Goal: Task Accomplishment & Management: Manage account settings

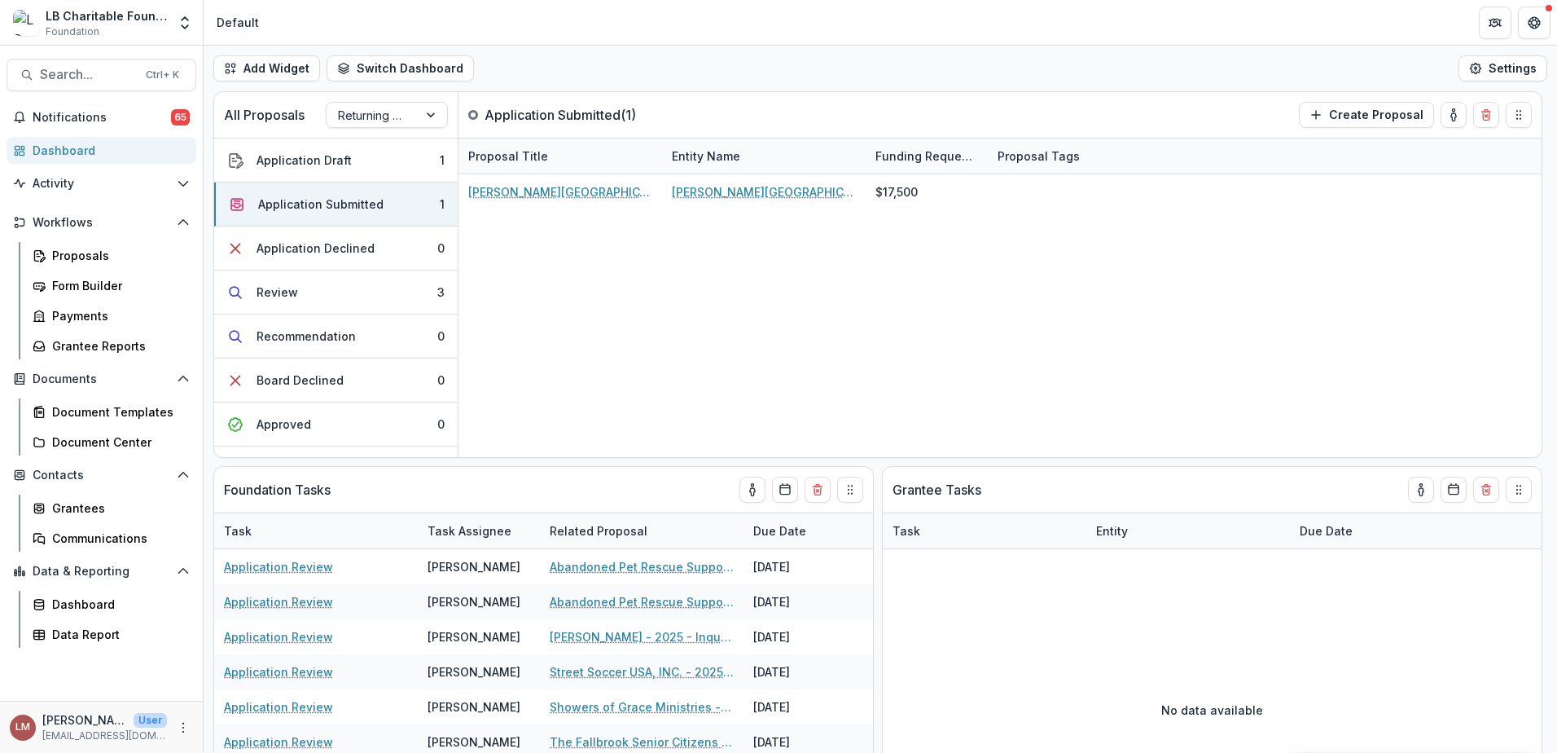
click at [62, 155] on div "Dashboard" at bounding box center [108, 150] width 151 height 17
click at [46, 149] on div "Dashboard" at bounding box center [108, 150] width 151 height 17
click at [327, 203] on div "Application Submitted" at bounding box center [320, 203] width 125 height 17
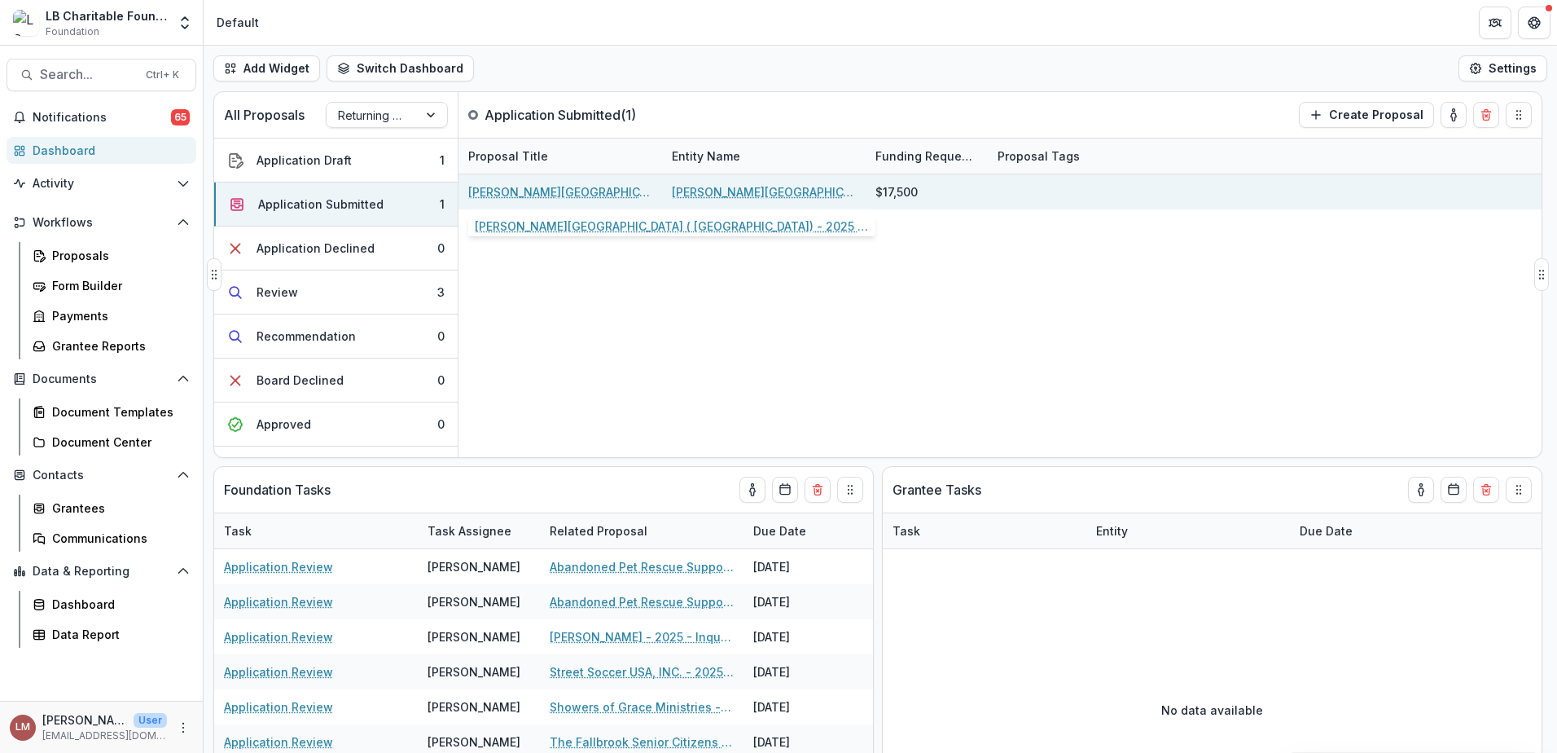
click at [511, 190] on link "[PERSON_NAME][GEOGRAPHIC_DATA] ( [GEOGRAPHIC_DATA]) - 2025 - Returning Grantee …" at bounding box center [560, 191] width 184 height 17
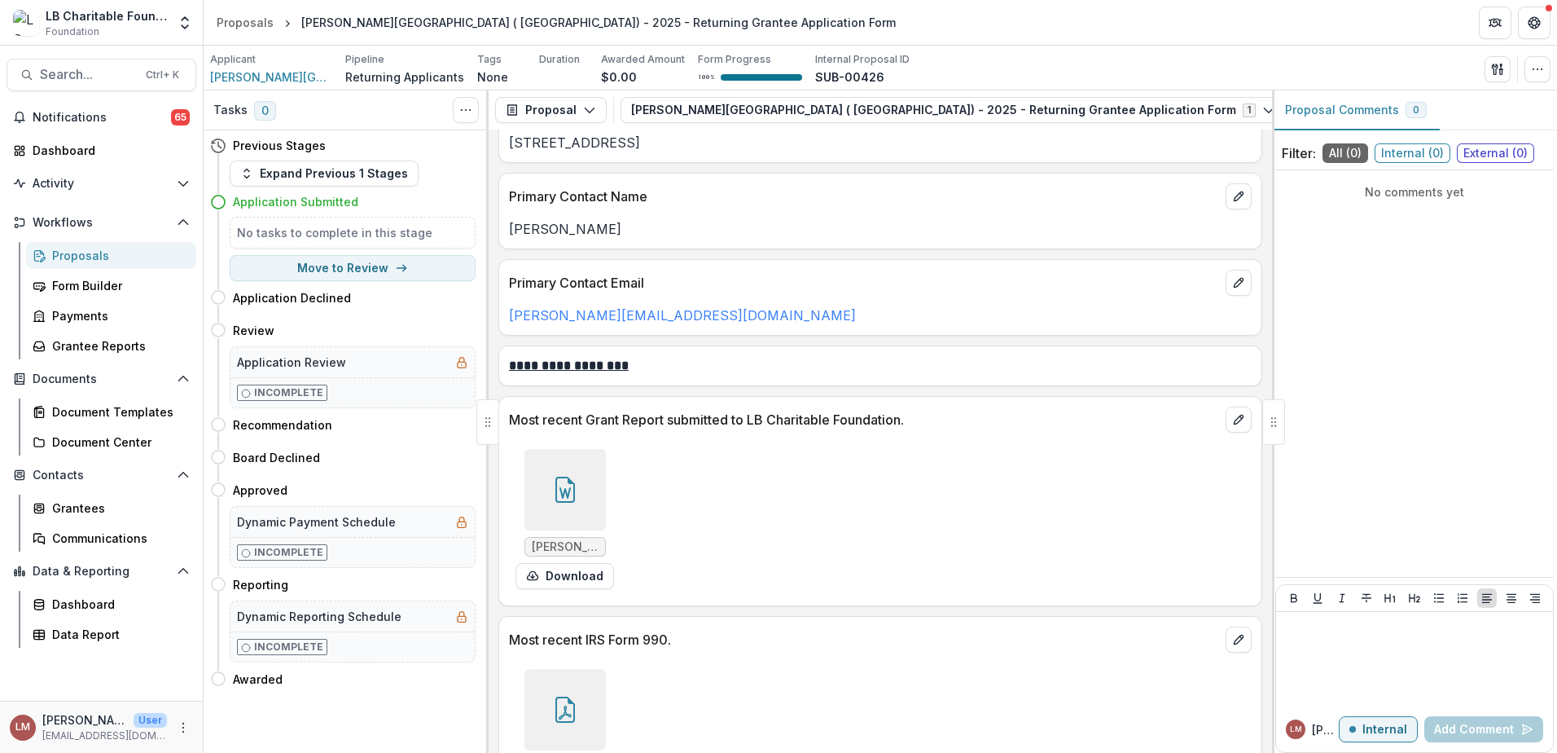
scroll to position [324, 0]
click at [580, 320] on link "[PERSON_NAME][EMAIL_ADDRESS][DOMAIN_NAME]" at bounding box center [682, 315] width 347 height 16
click at [361, 270] on button "Move to Review" at bounding box center [353, 268] width 246 height 26
select select "******"
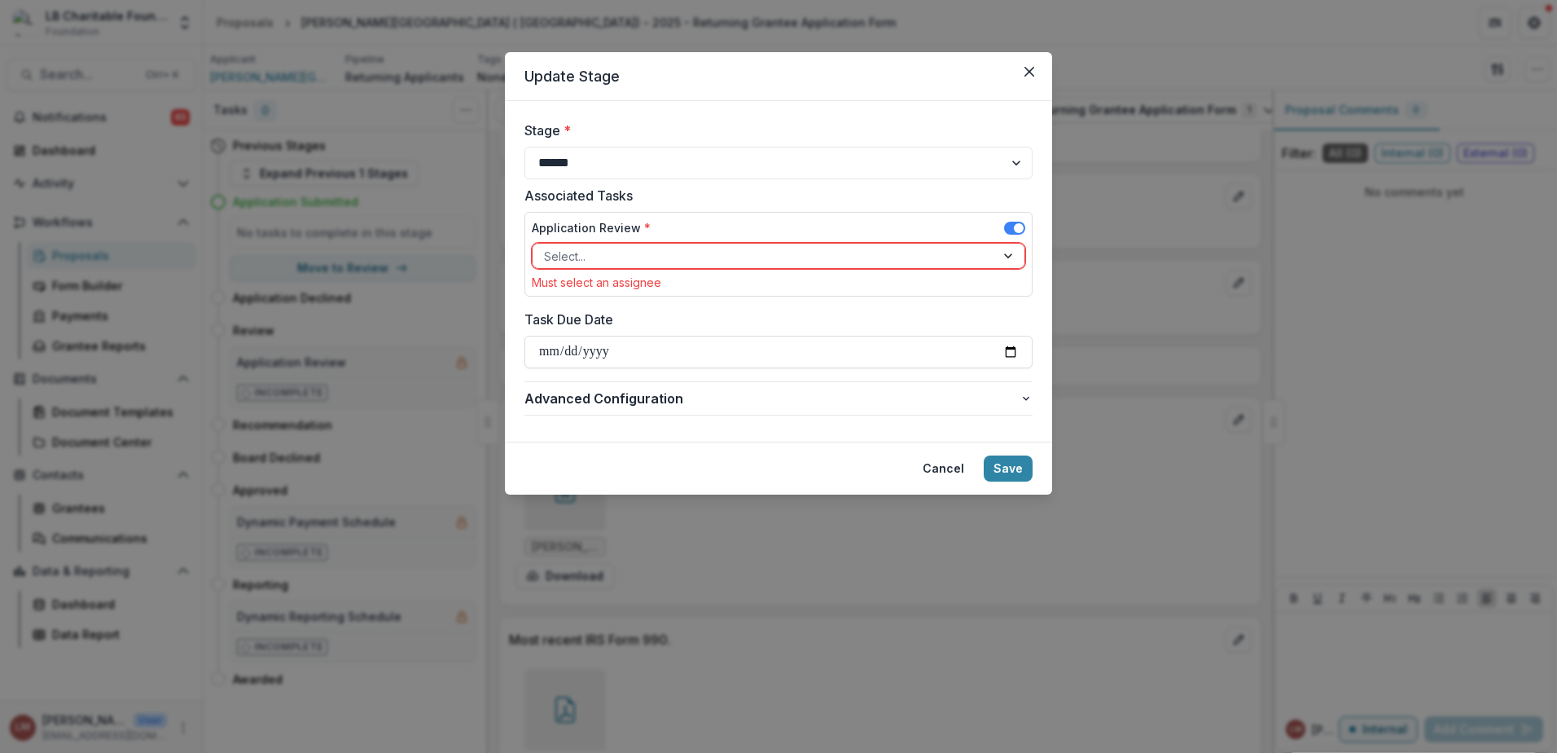
click at [1003, 253] on div at bounding box center [1009, 256] width 29 height 24
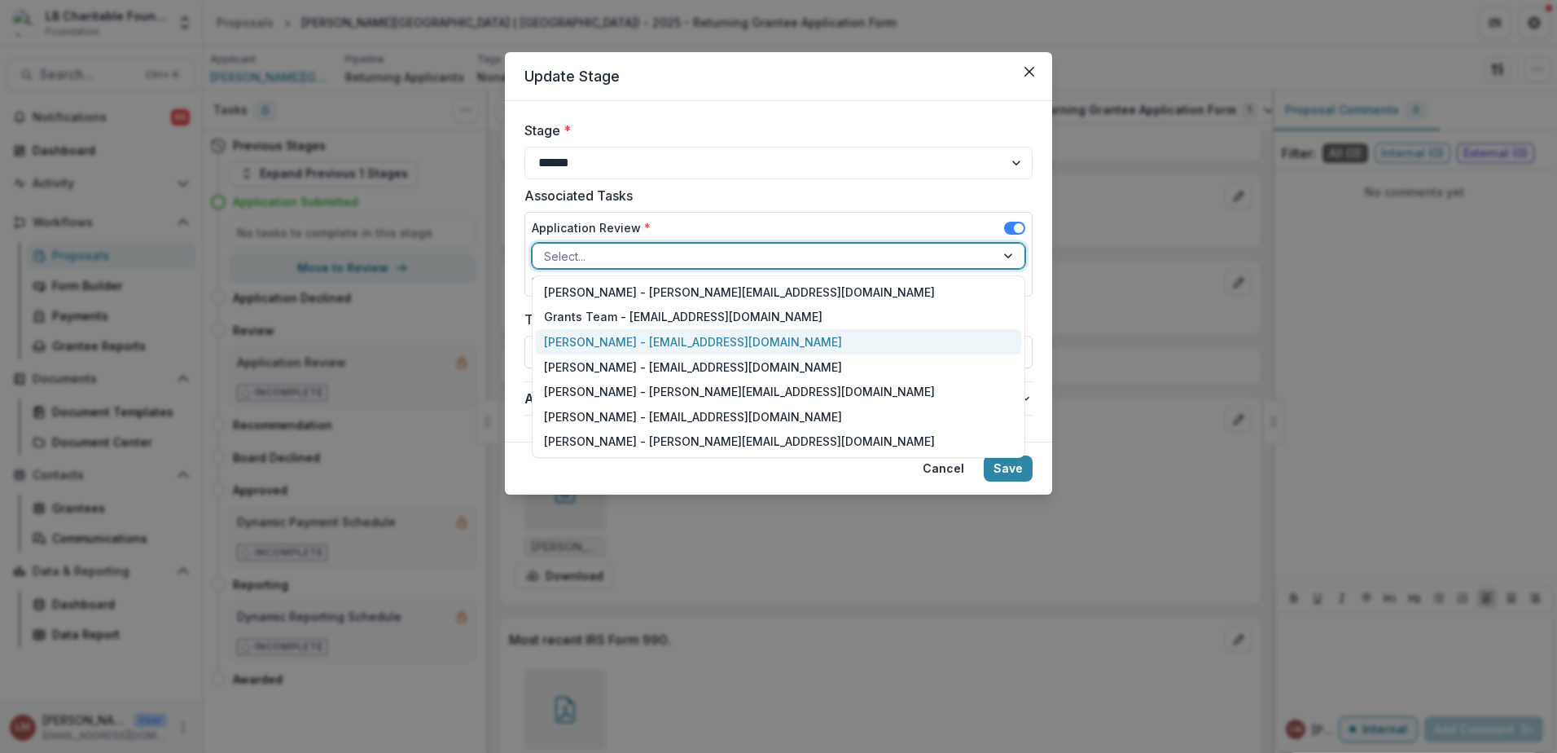
click at [599, 345] on div "[PERSON_NAME] - [EMAIL_ADDRESS][DOMAIN_NAME]" at bounding box center [778, 341] width 485 height 25
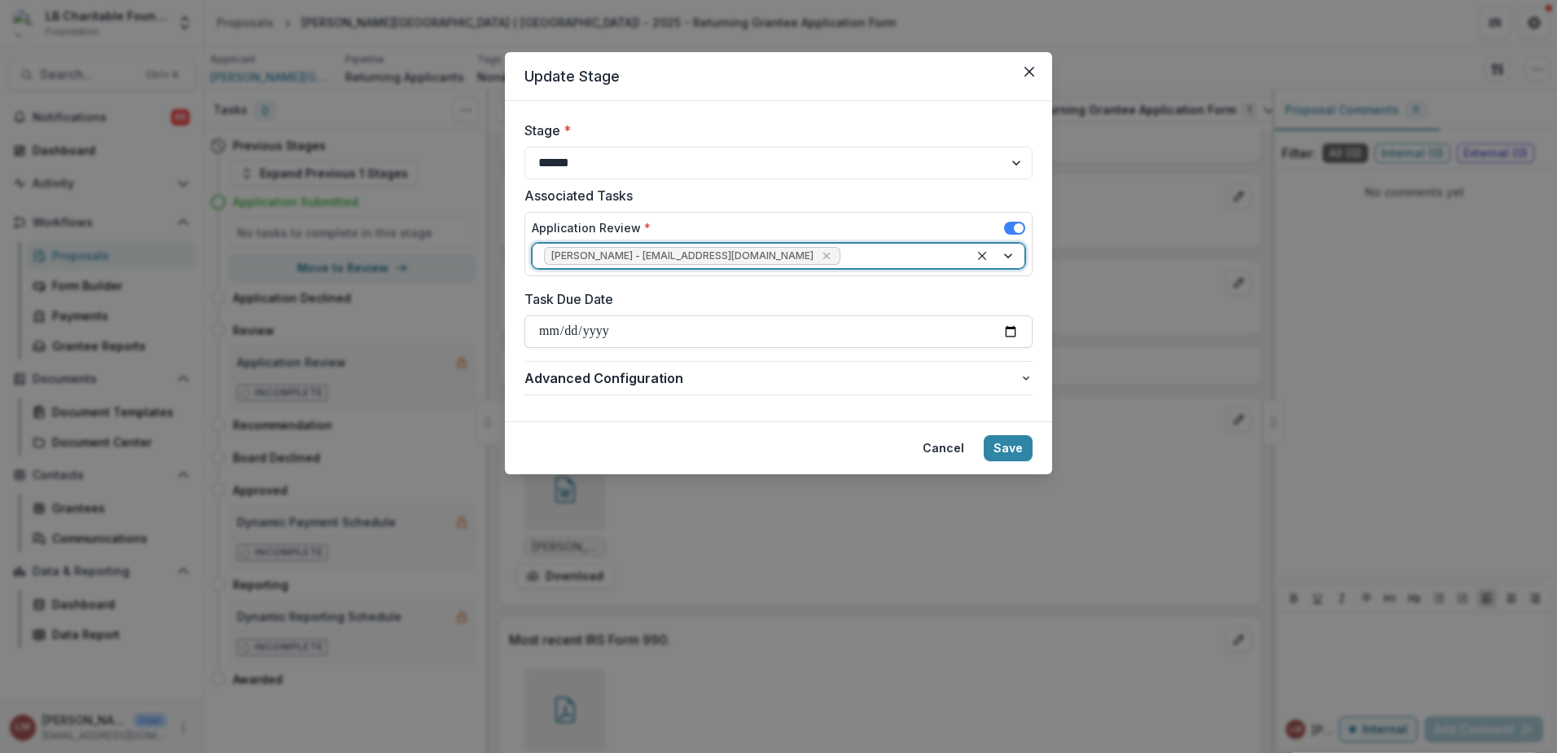
click at [1013, 333] on input "Task Due Date" at bounding box center [779, 331] width 508 height 33
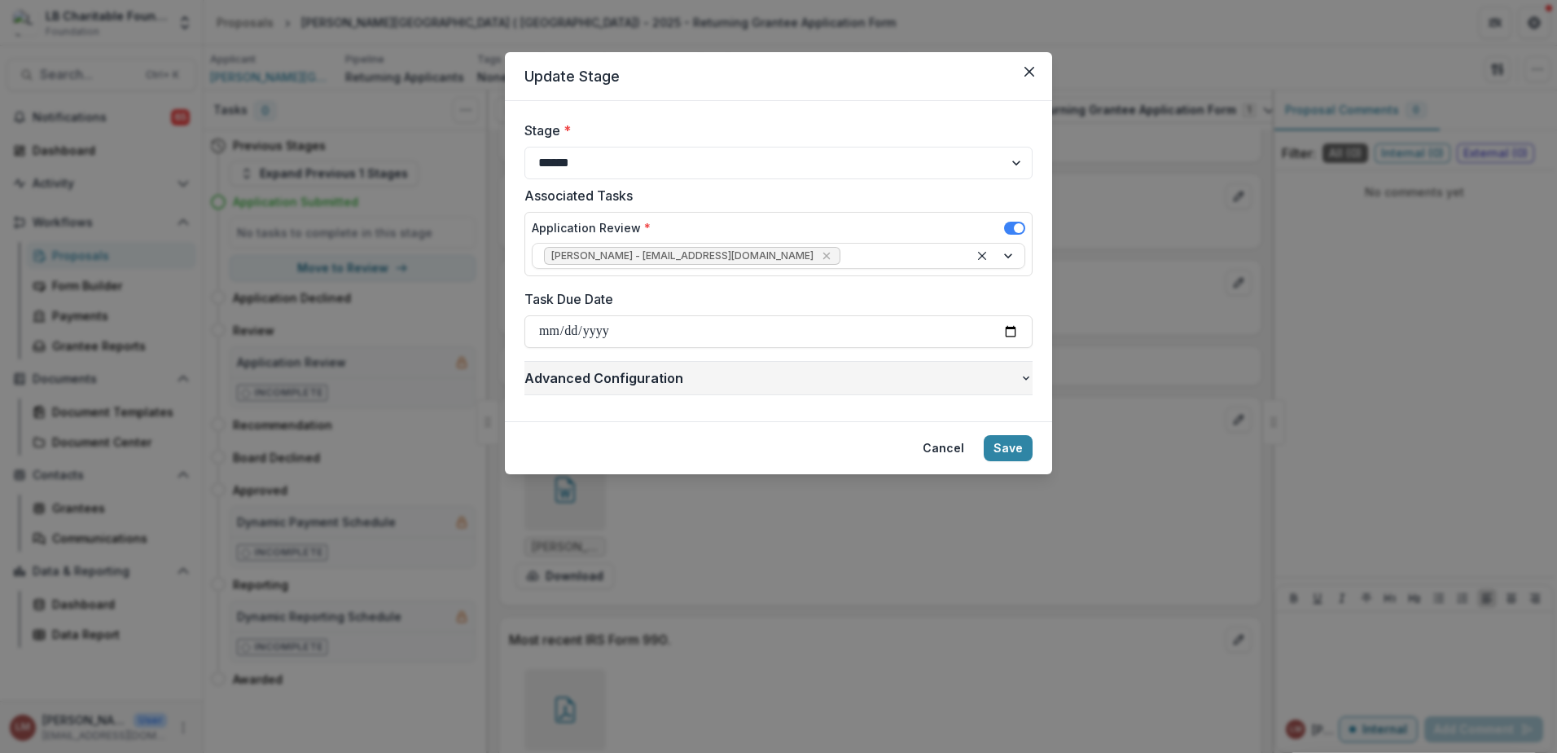
type input "**********"
click at [1019, 450] on button "Save" at bounding box center [1008, 448] width 49 height 26
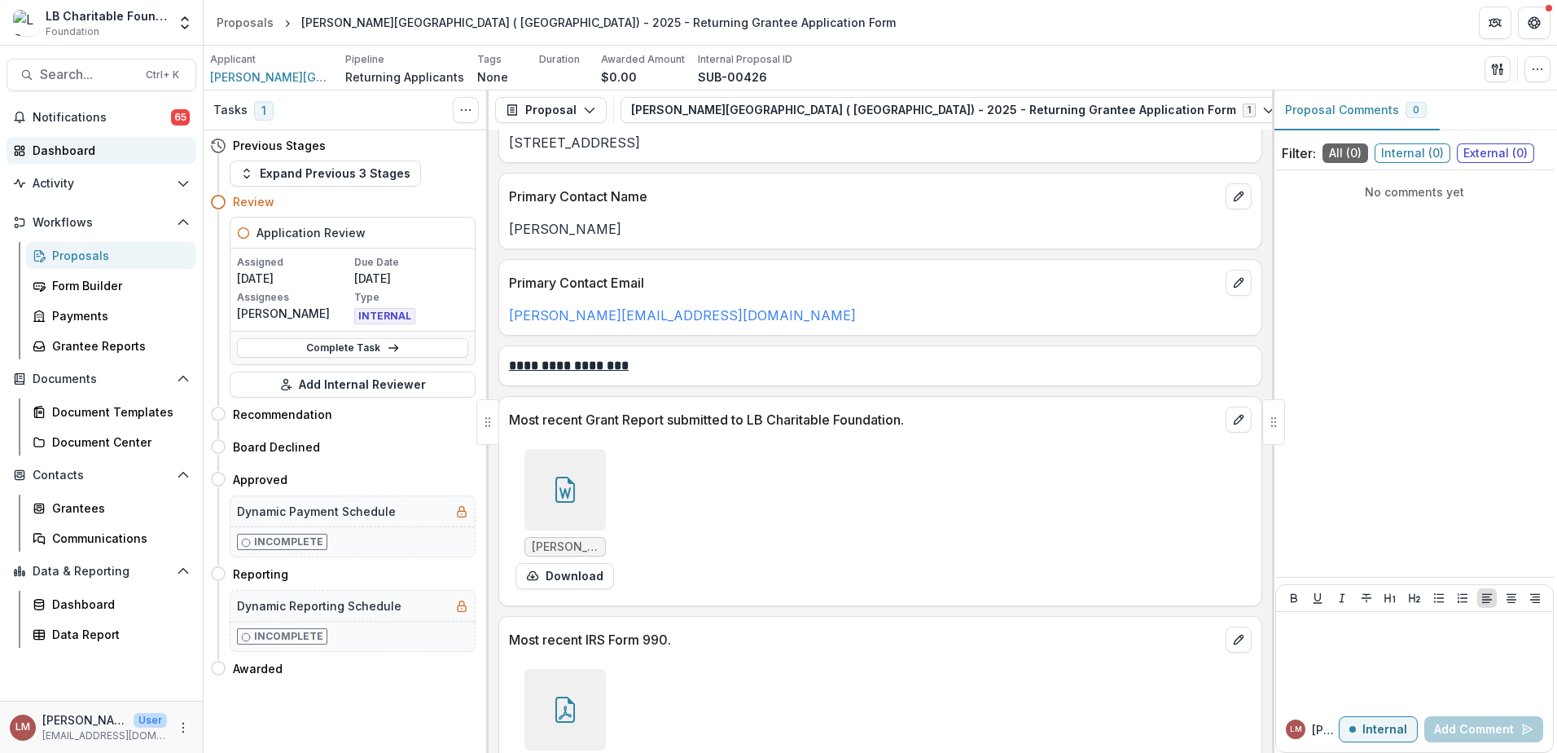
click at [82, 151] on div "Dashboard" at bounding box center [108, 150] width 151 height 17
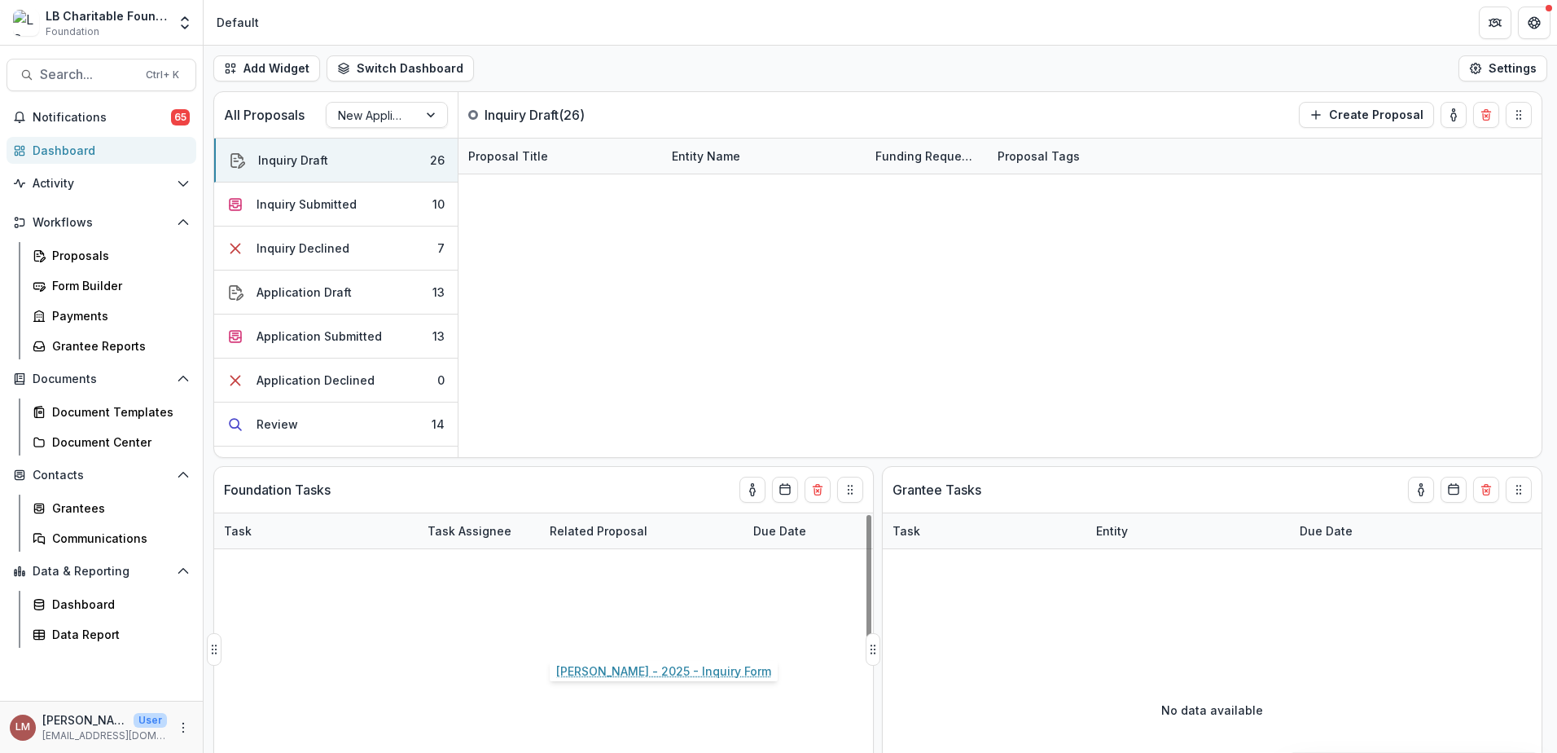
click at [586, 634] on link "[PERSON_NAME] - 2025 - Inquiry Form" at bounding box center [642, 636] width 184 height 17
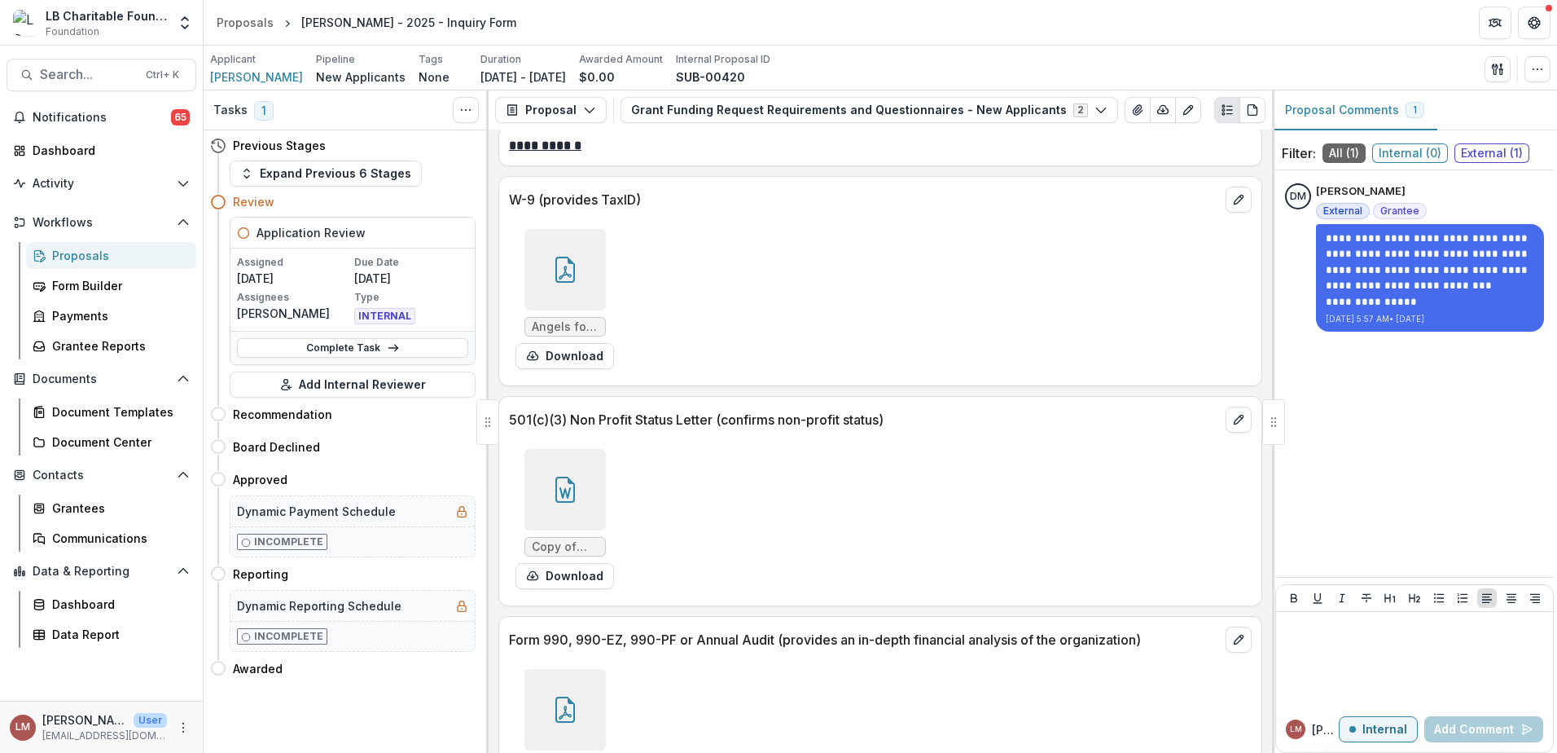
scroll to position [4897, 0]
click at [552, 255] on icon at bounding box center [565, 268] width 26 height 26
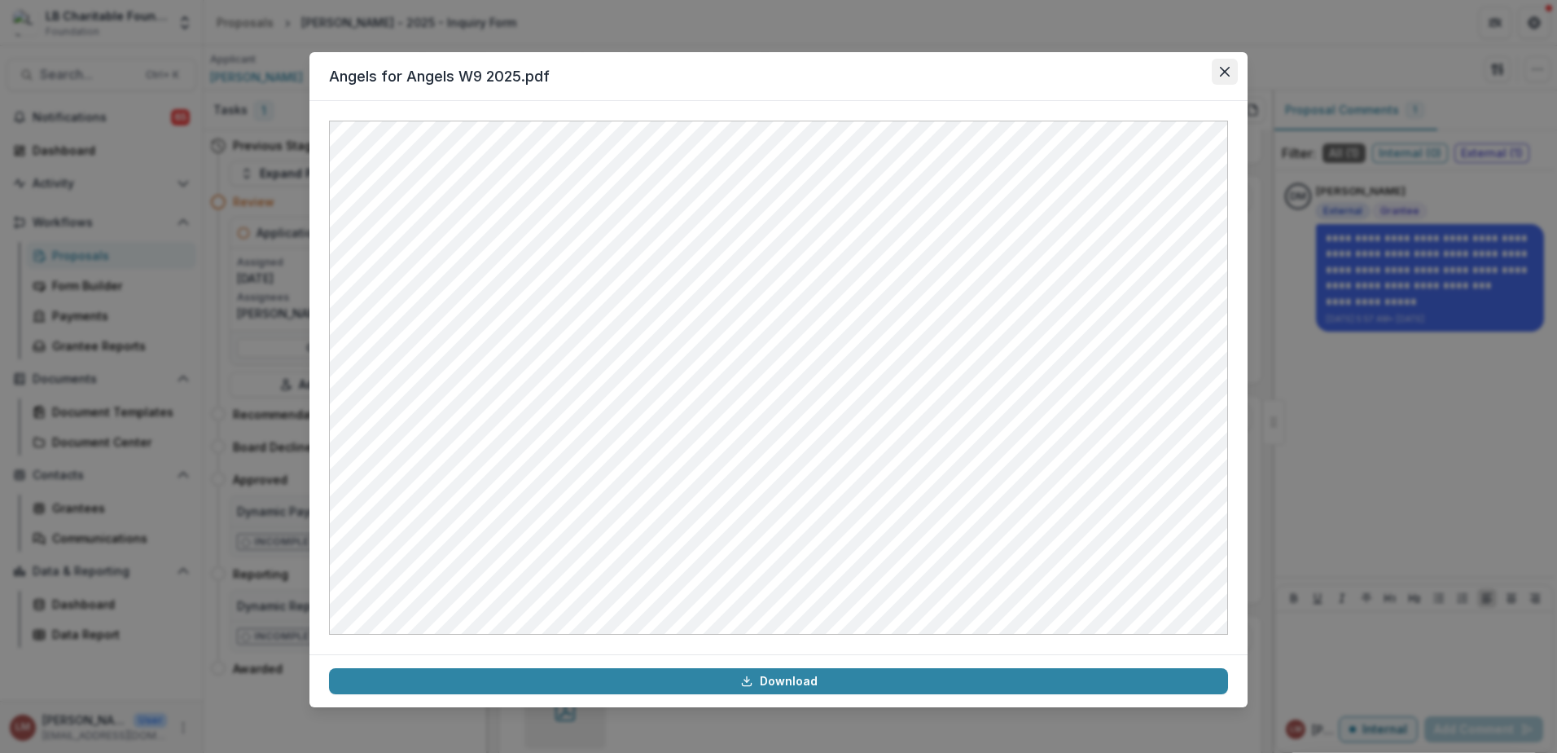
click at [1227, 72] on icon "Close" at bounding box center [1225, 72] width 10 height 10
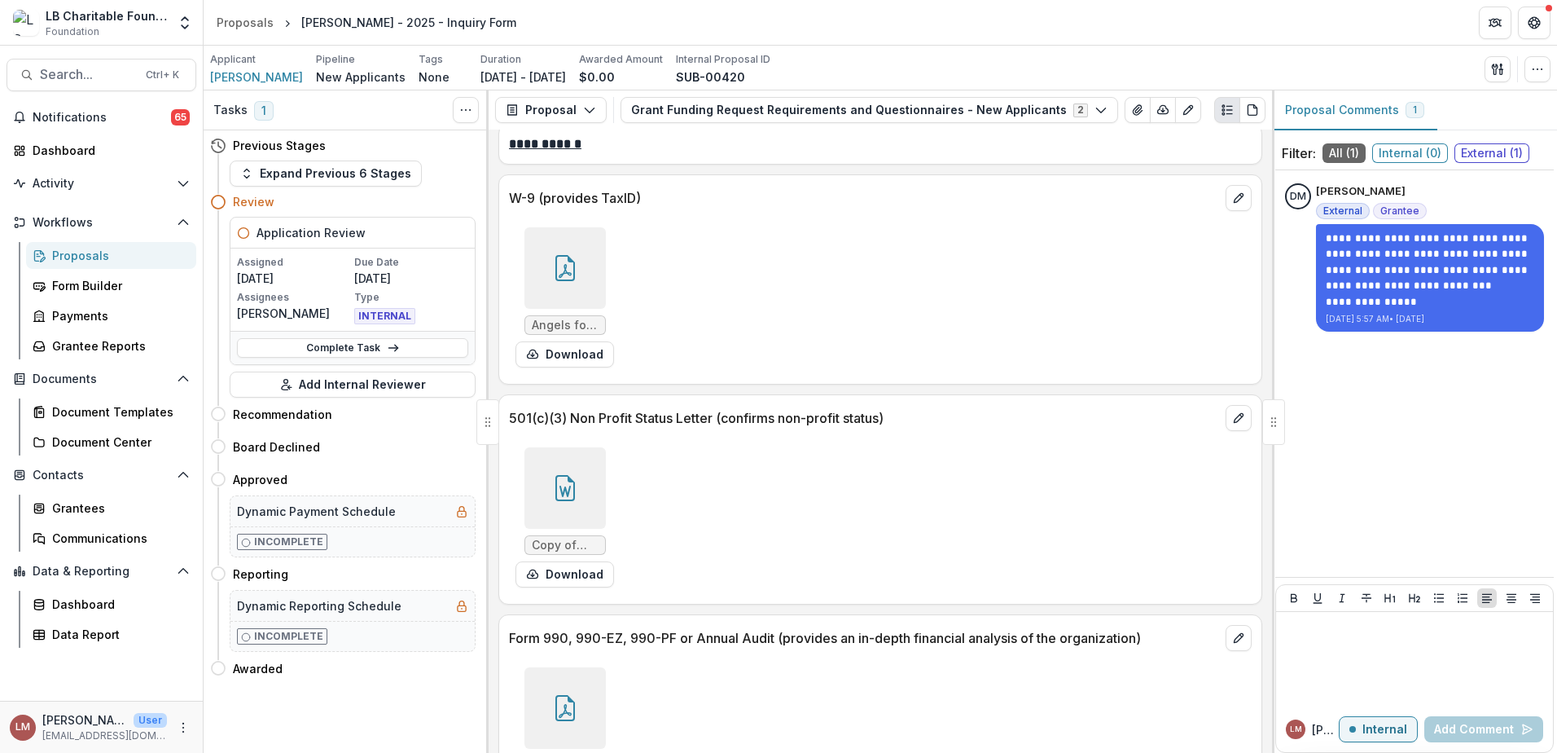
click at [561, 485] on icon at bounding box center [564, 490] width 11 height 11
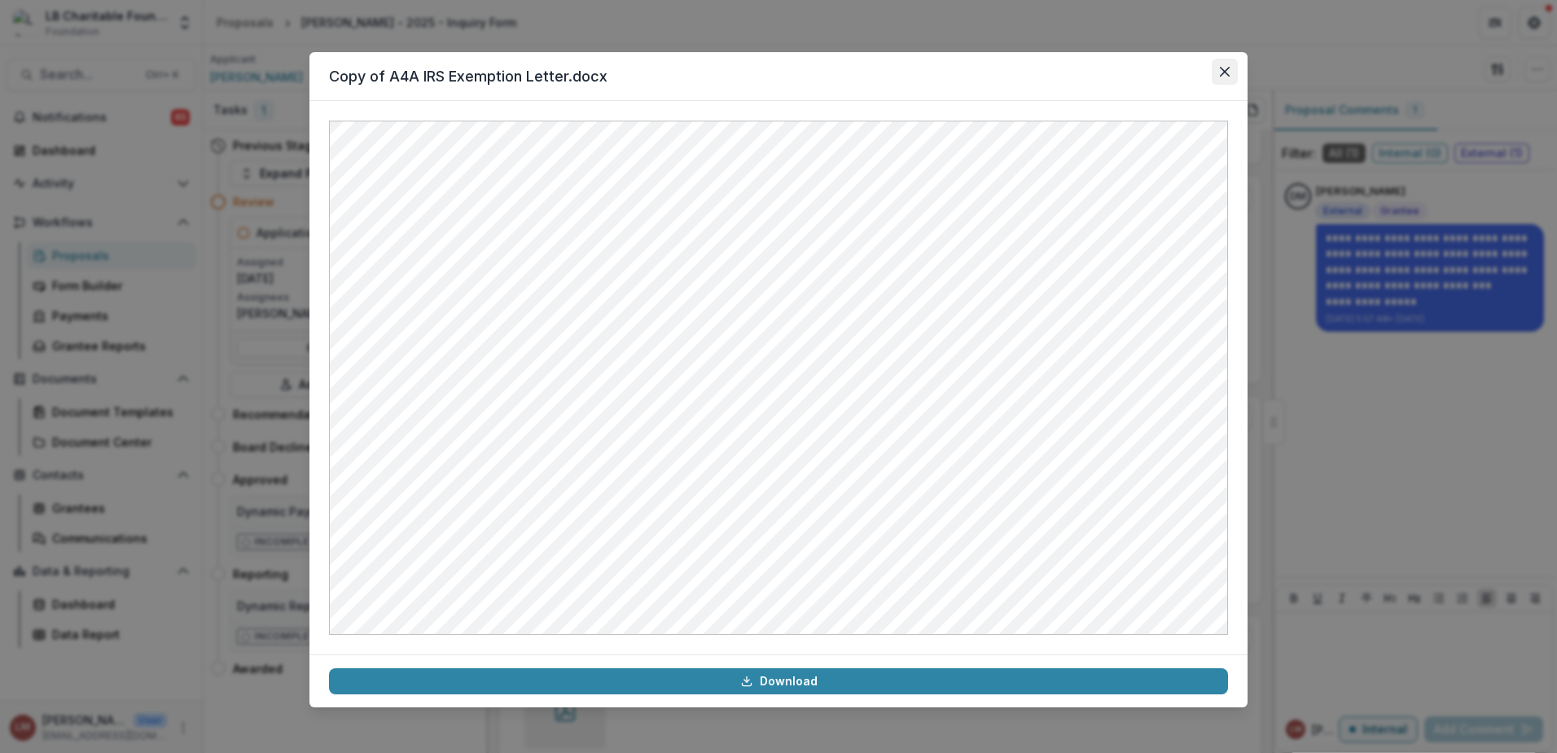
click at [1230, 66] on button "Close" at bounding box center [1225, 72] width 26 height 26
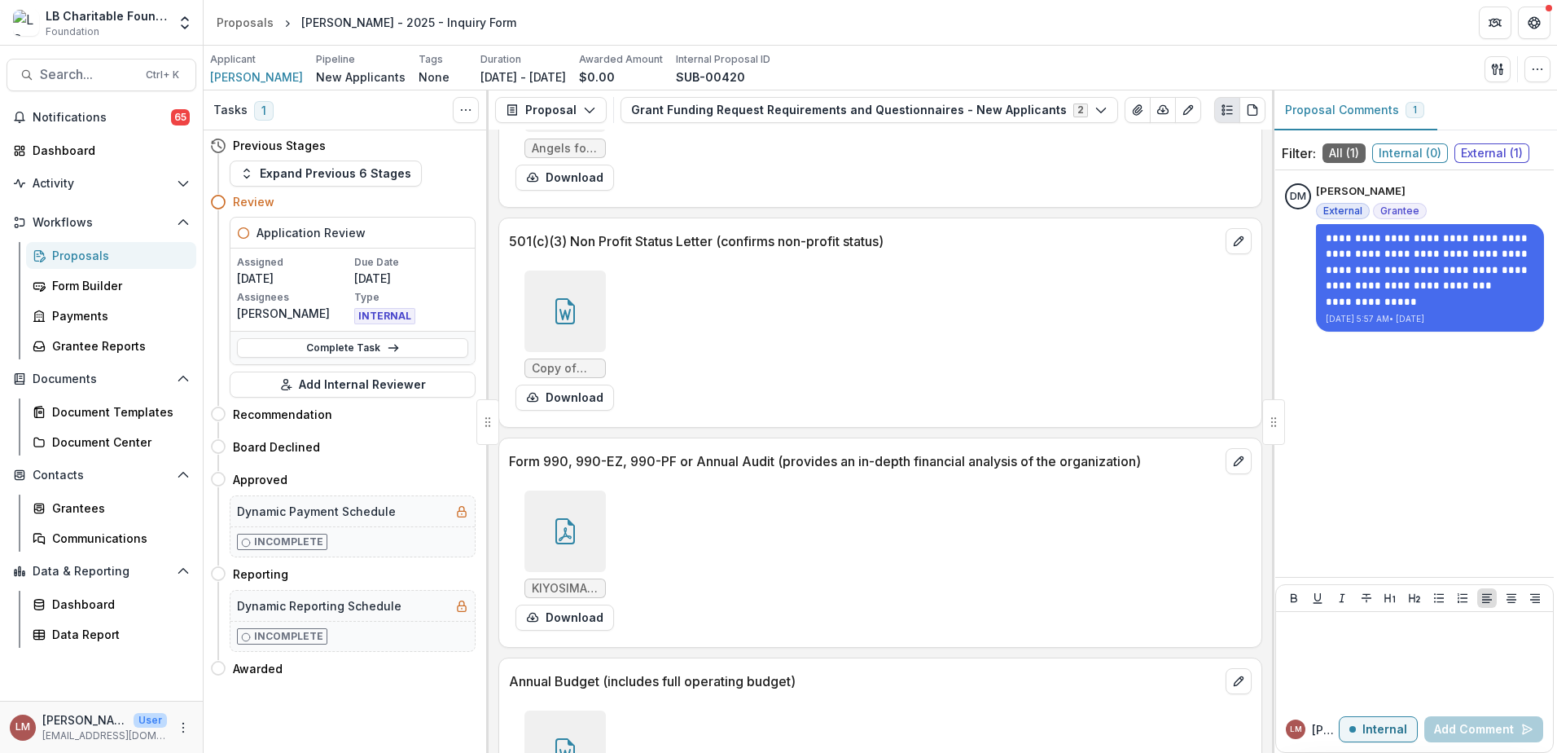
scroll to position [5099, 0]
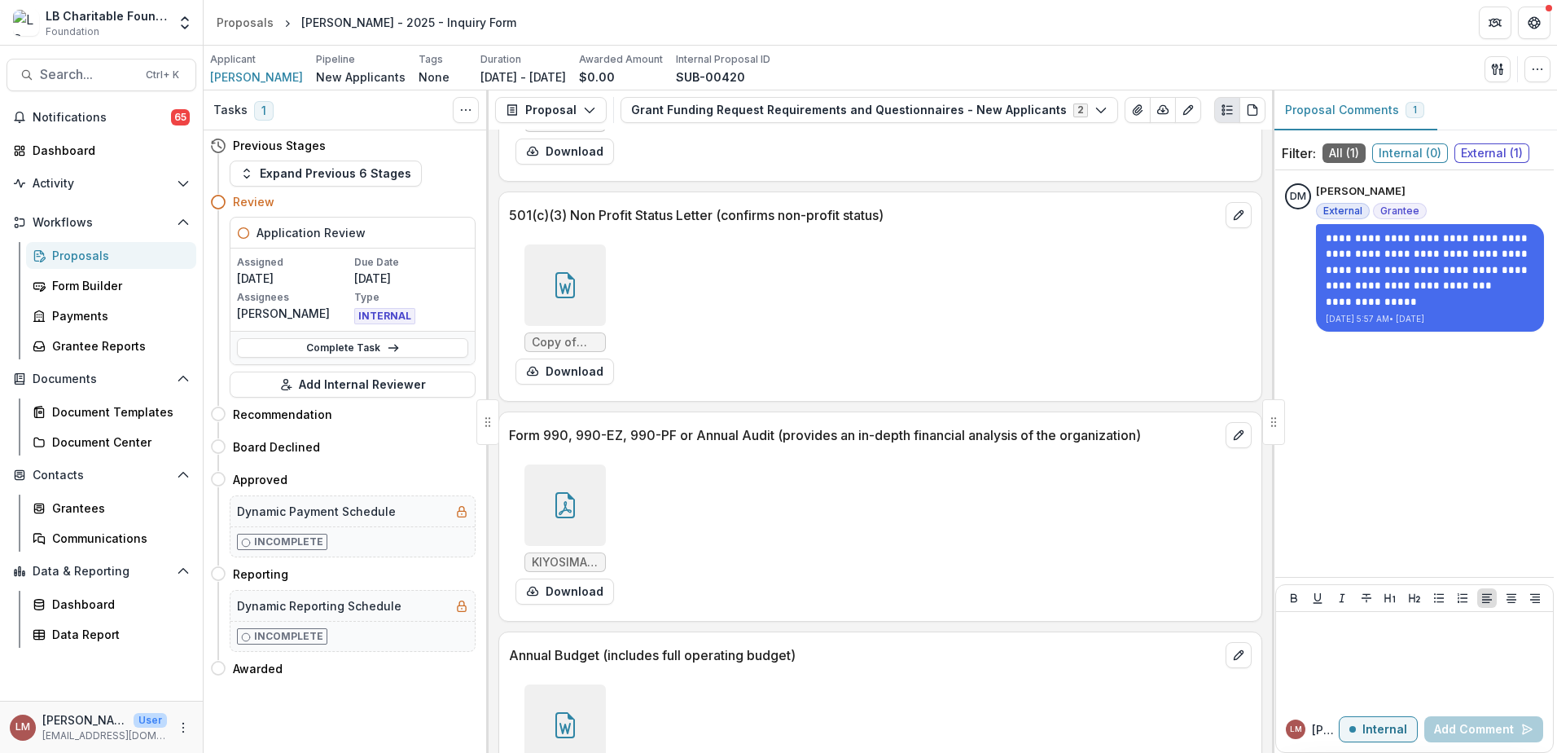
click at [563, 494] on icon at bounding box center [565, 505] width 26 height 26
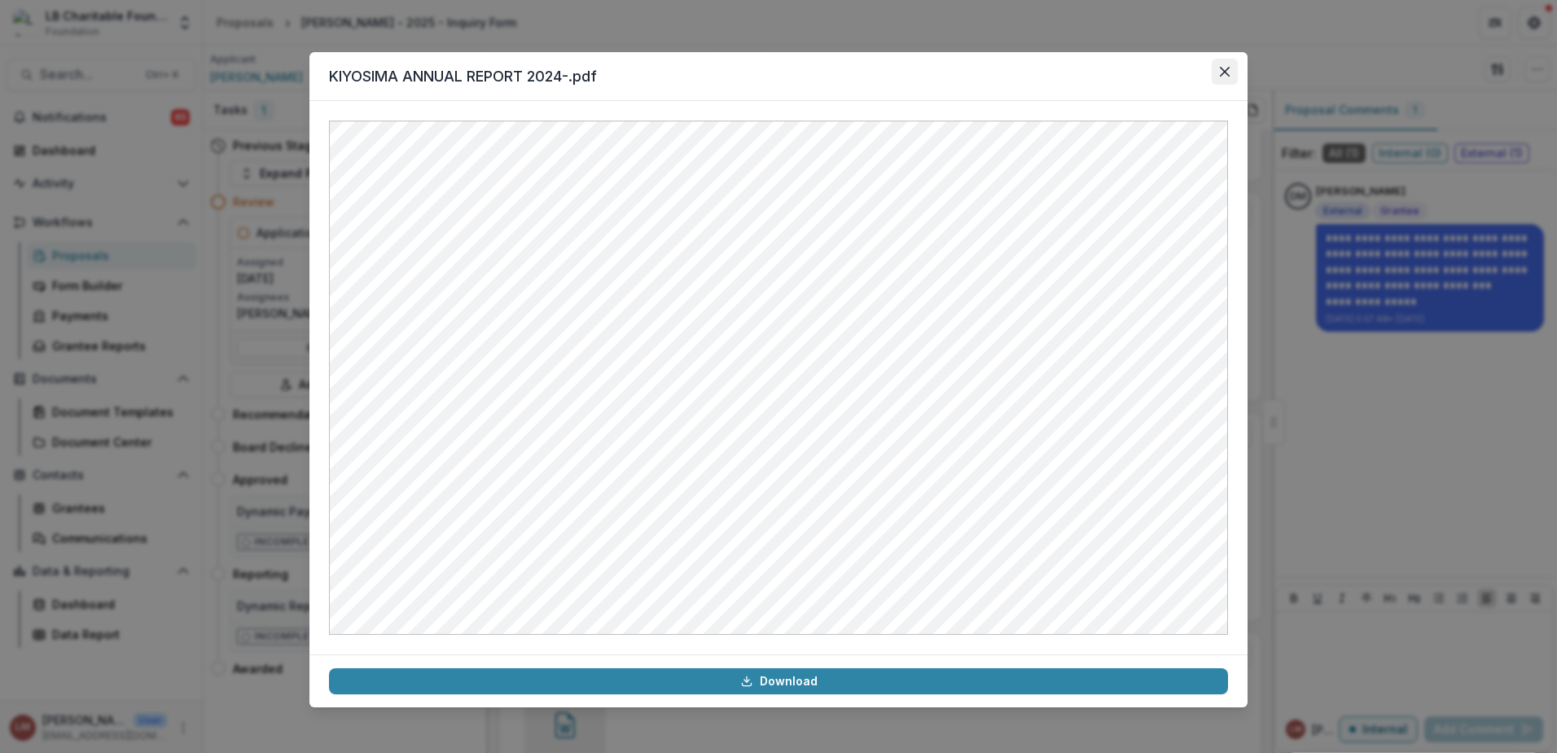
click at [1229, 70] on icon "Close" at bounding box center [1225, 72] width 10 height 10
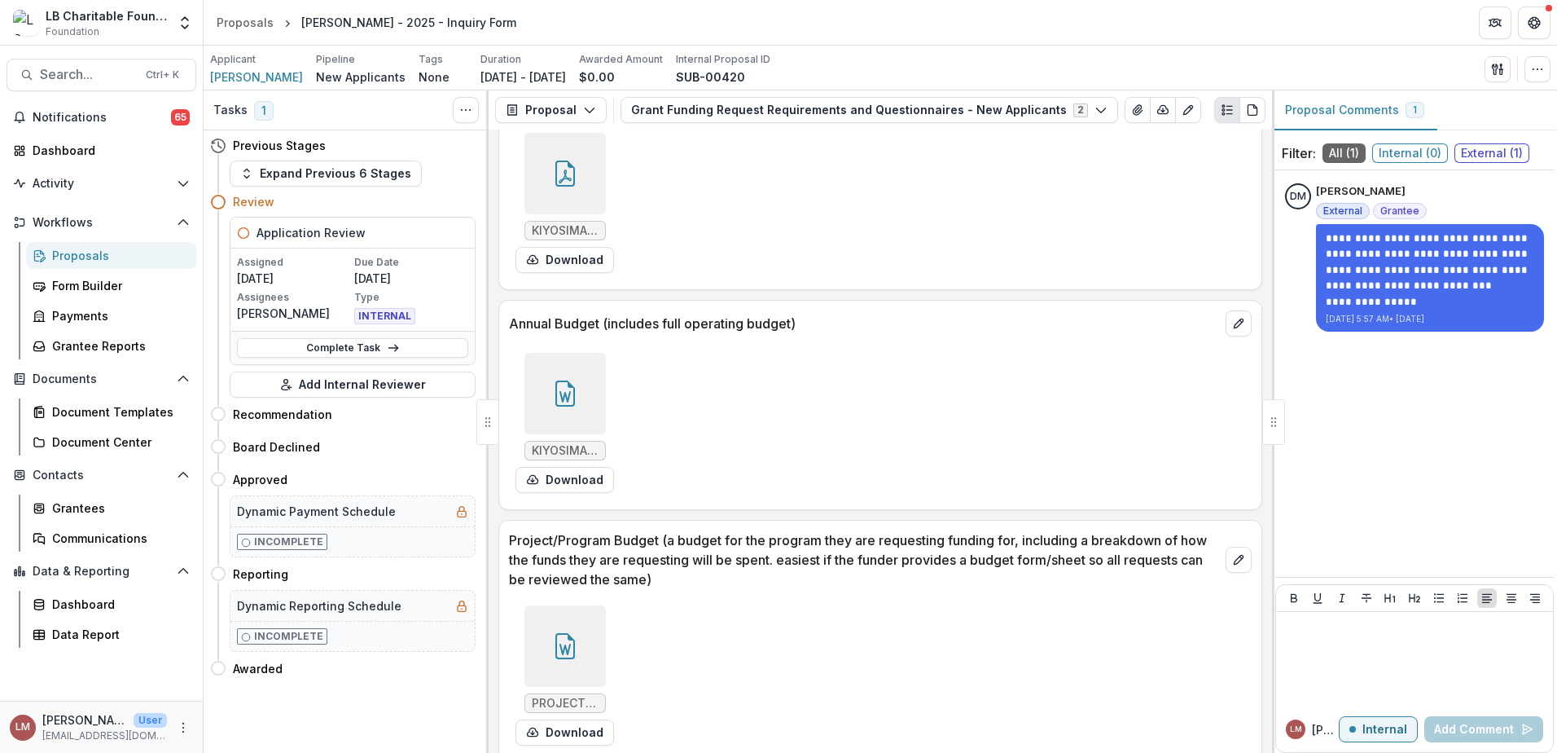
scroll to position [5432, 0]
click at [573, 641] on div at bounding box center [565, 644] width 81 height 81
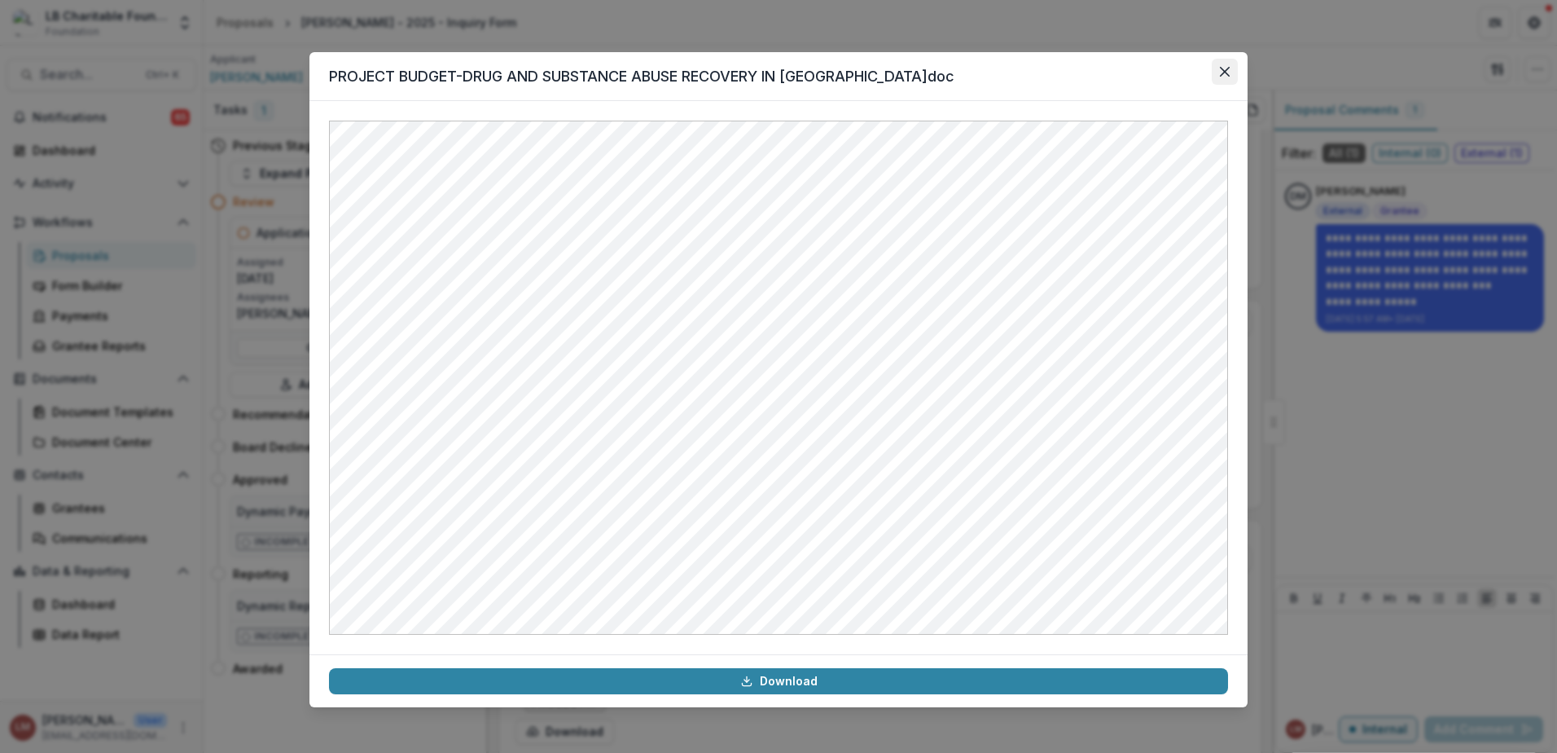
click at [1226, 74] on icon "Close" at bounding box center [1225, 72] width 10 height 10
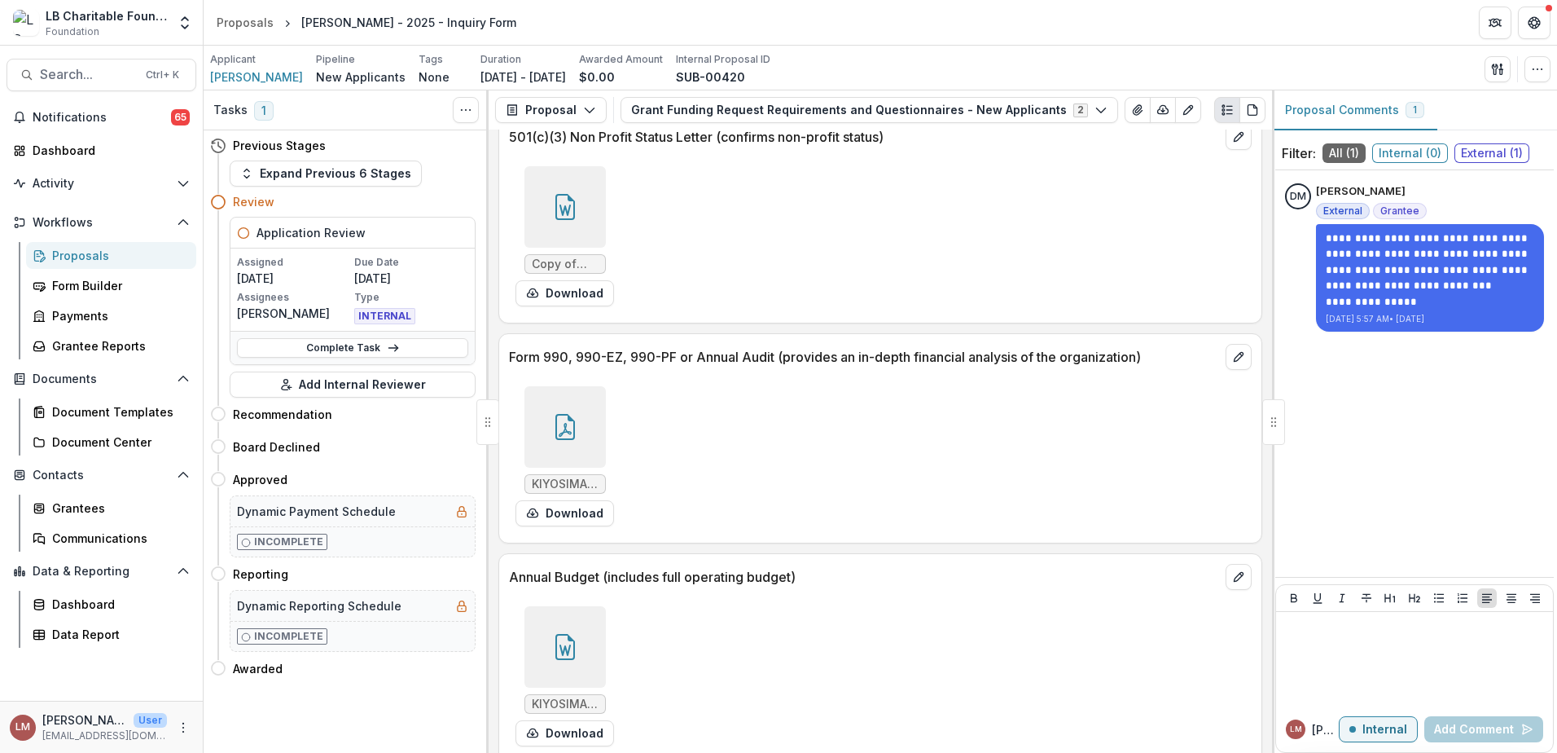
scroll to position [5169, 0]
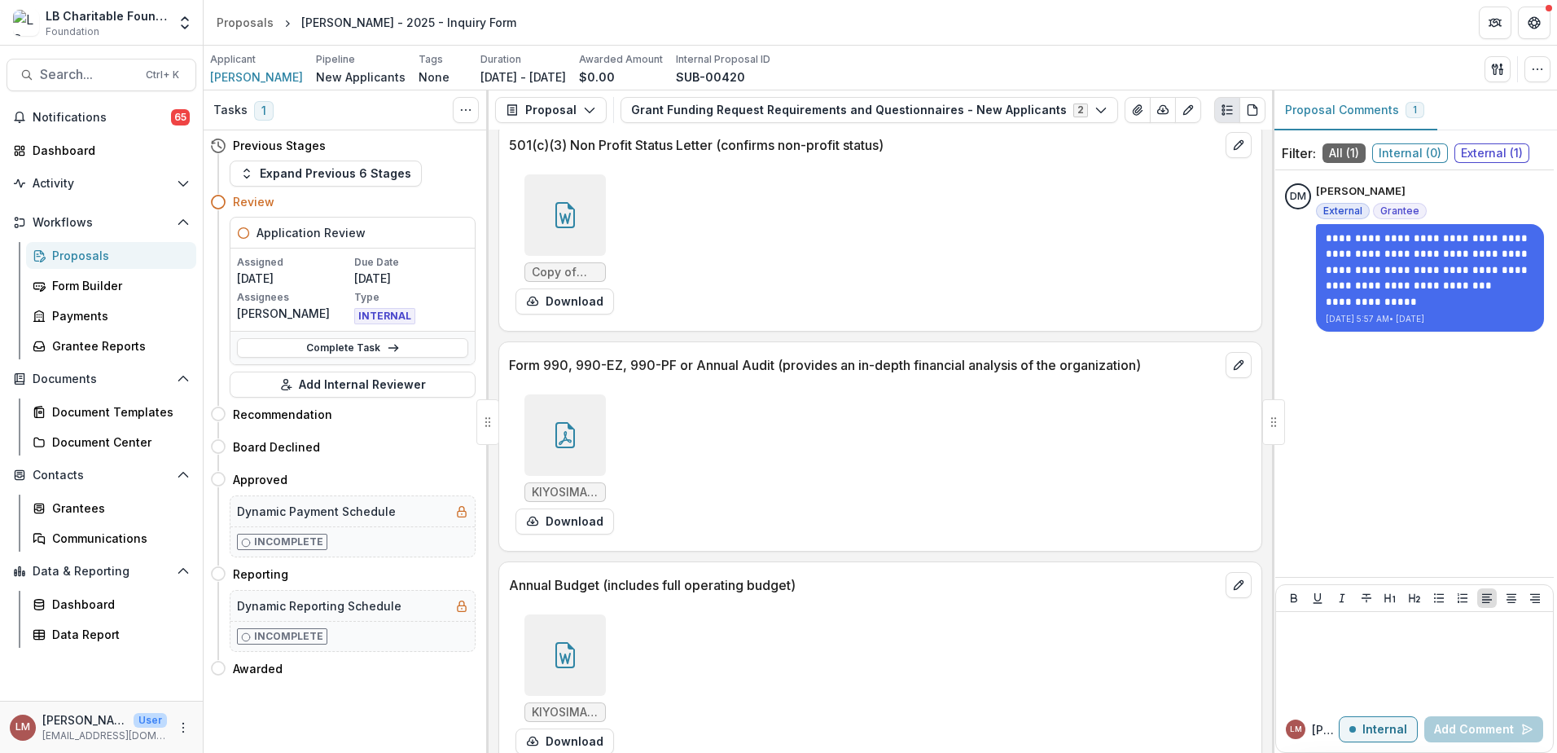
click at [555, 213] on div at bounding box center [565, 214] width 81 height 81
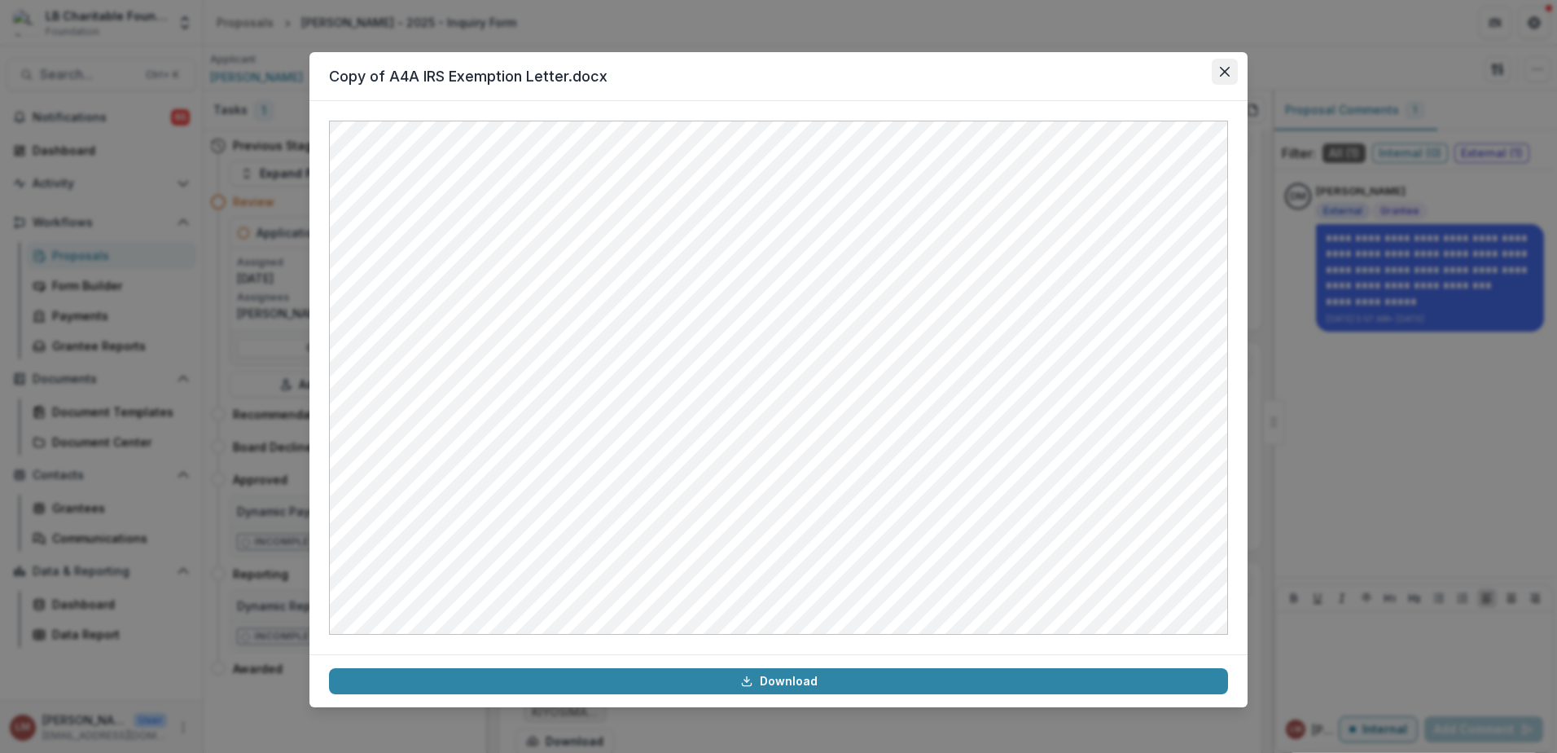
click at [1227, 68] on icon "Close" at bounding box center [1225, 72] width 10 height 10
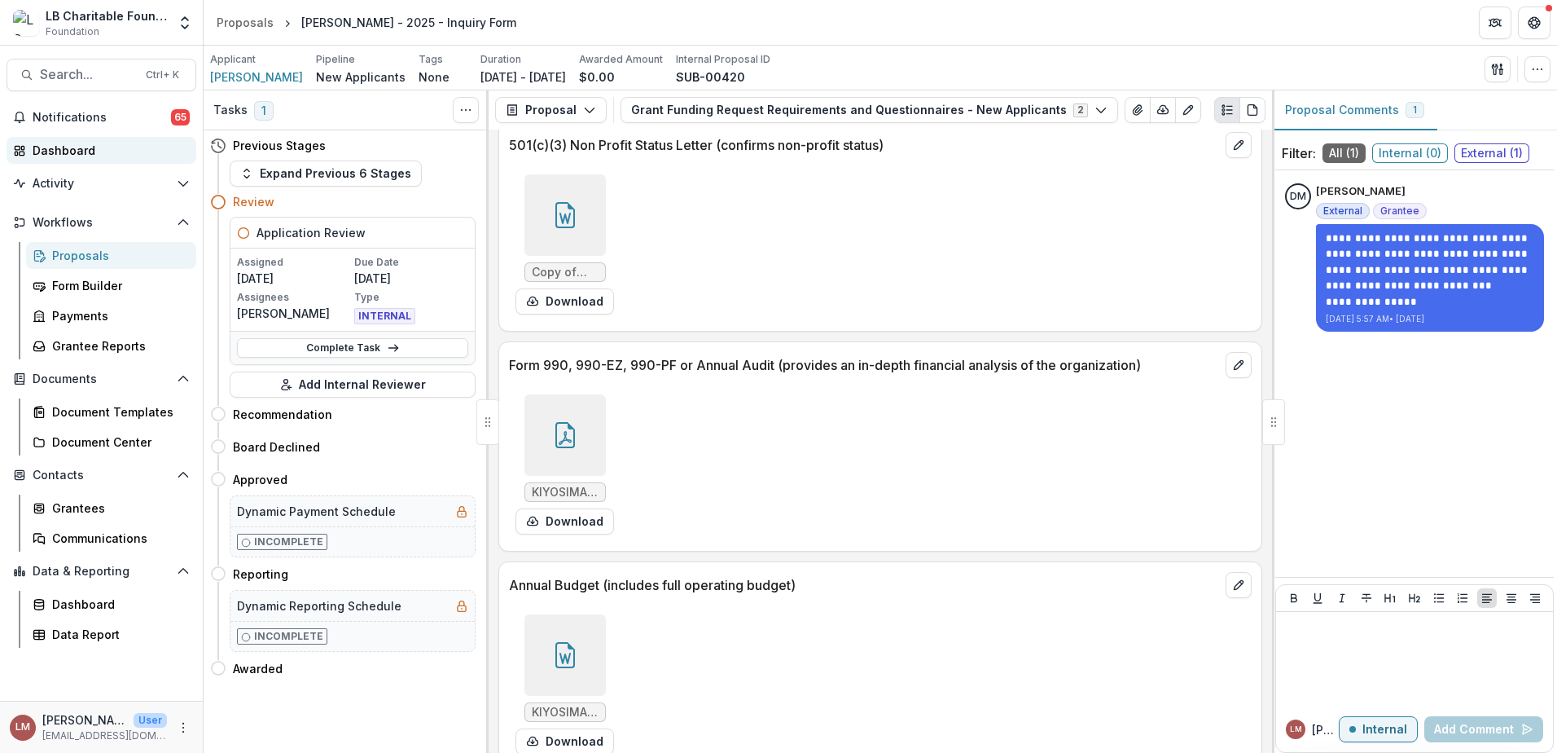
click at [62, 150] on div "Dashboard" at bounding box center [108, 150] width 151 height 17
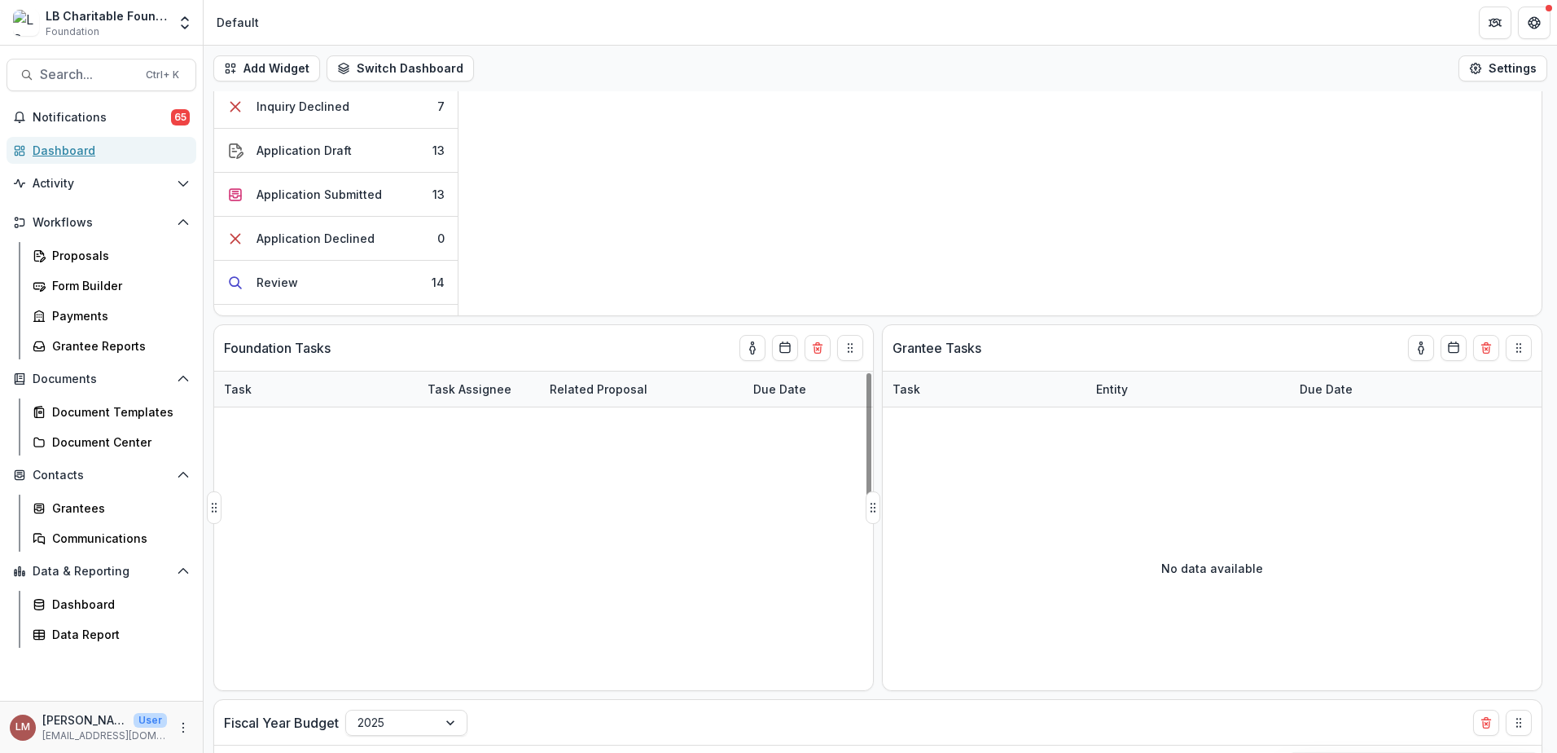
scroll to position [156, 0]
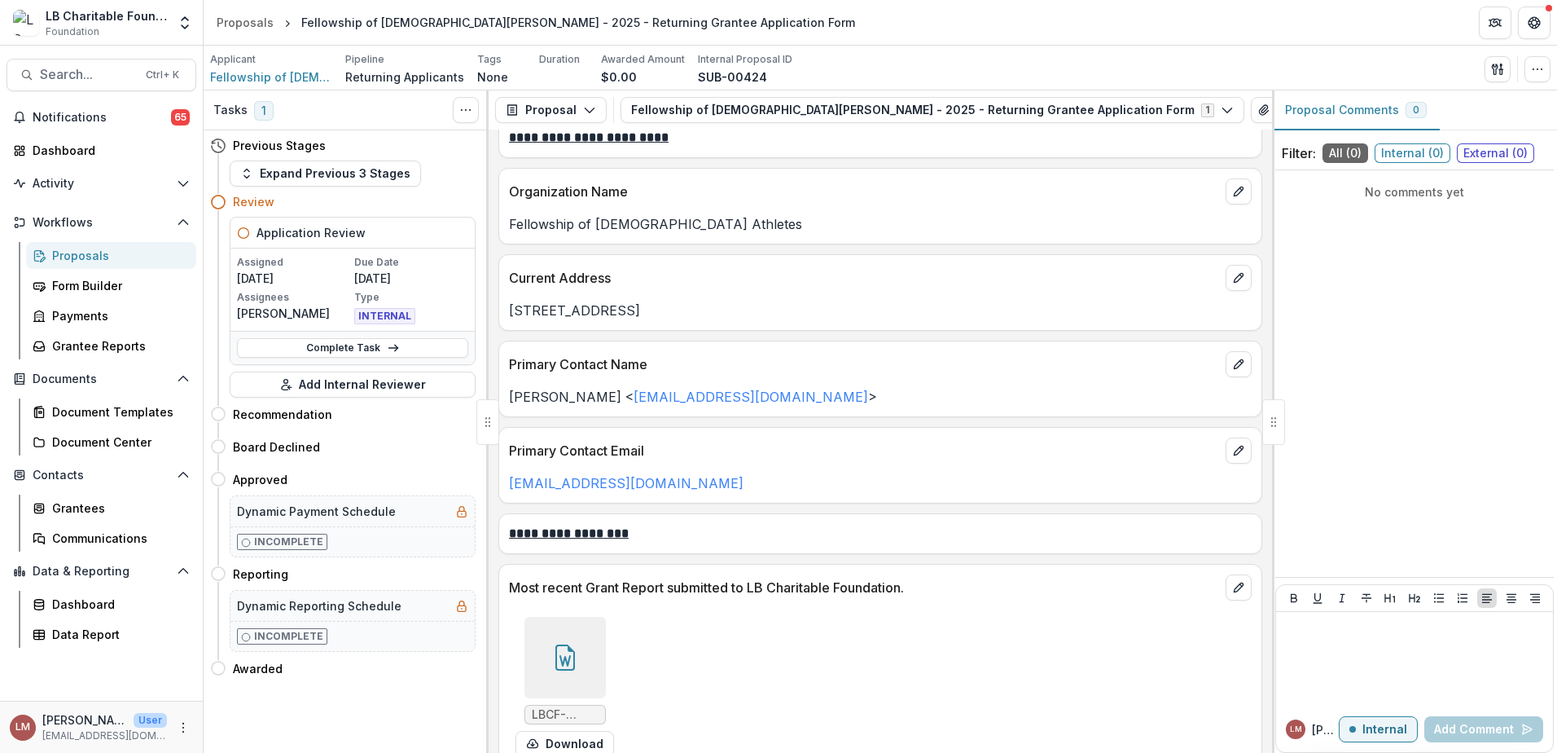
scroll to position [219, 0]
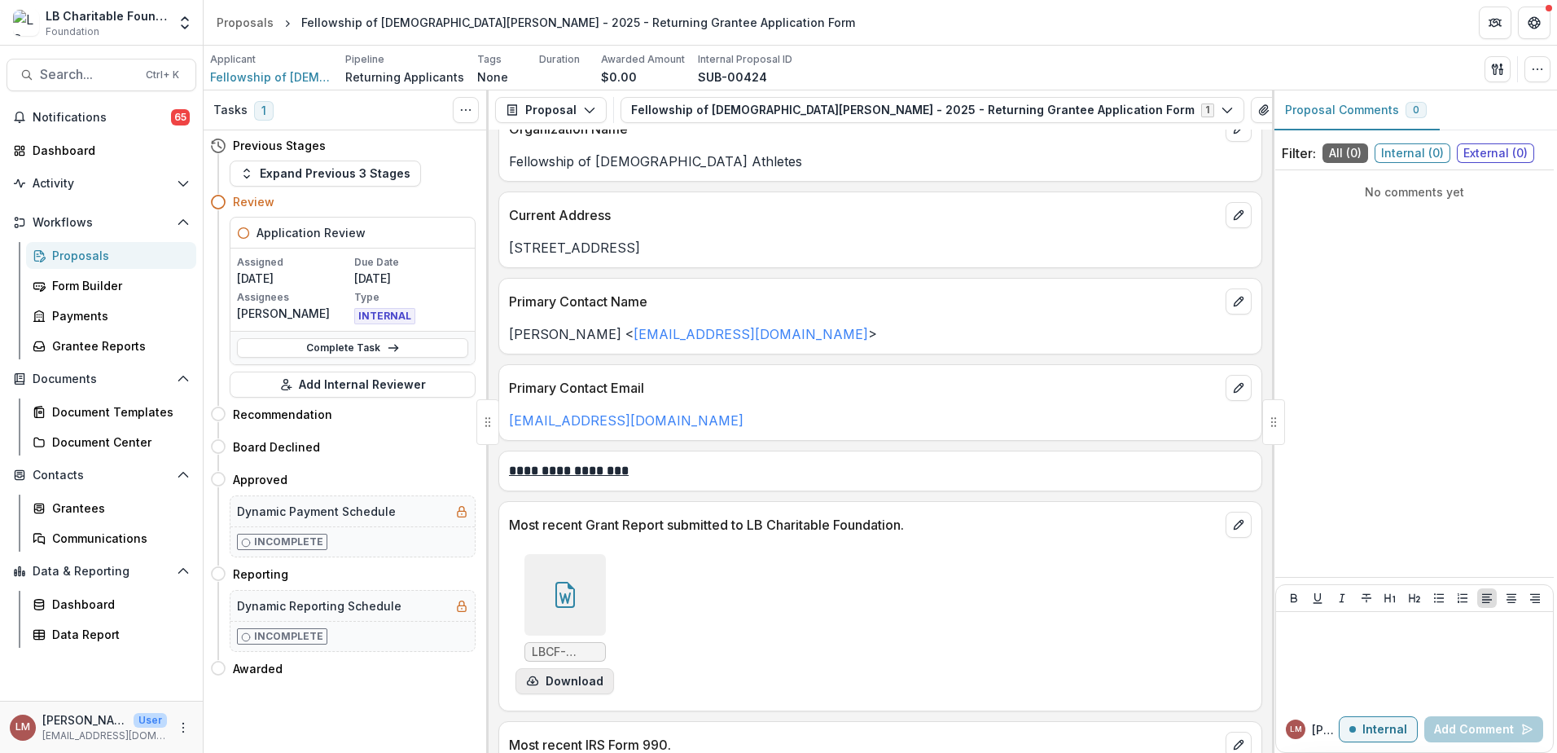
click at [560, 686] on button "Download" at bounding box center [565, 681] width 99 height 26
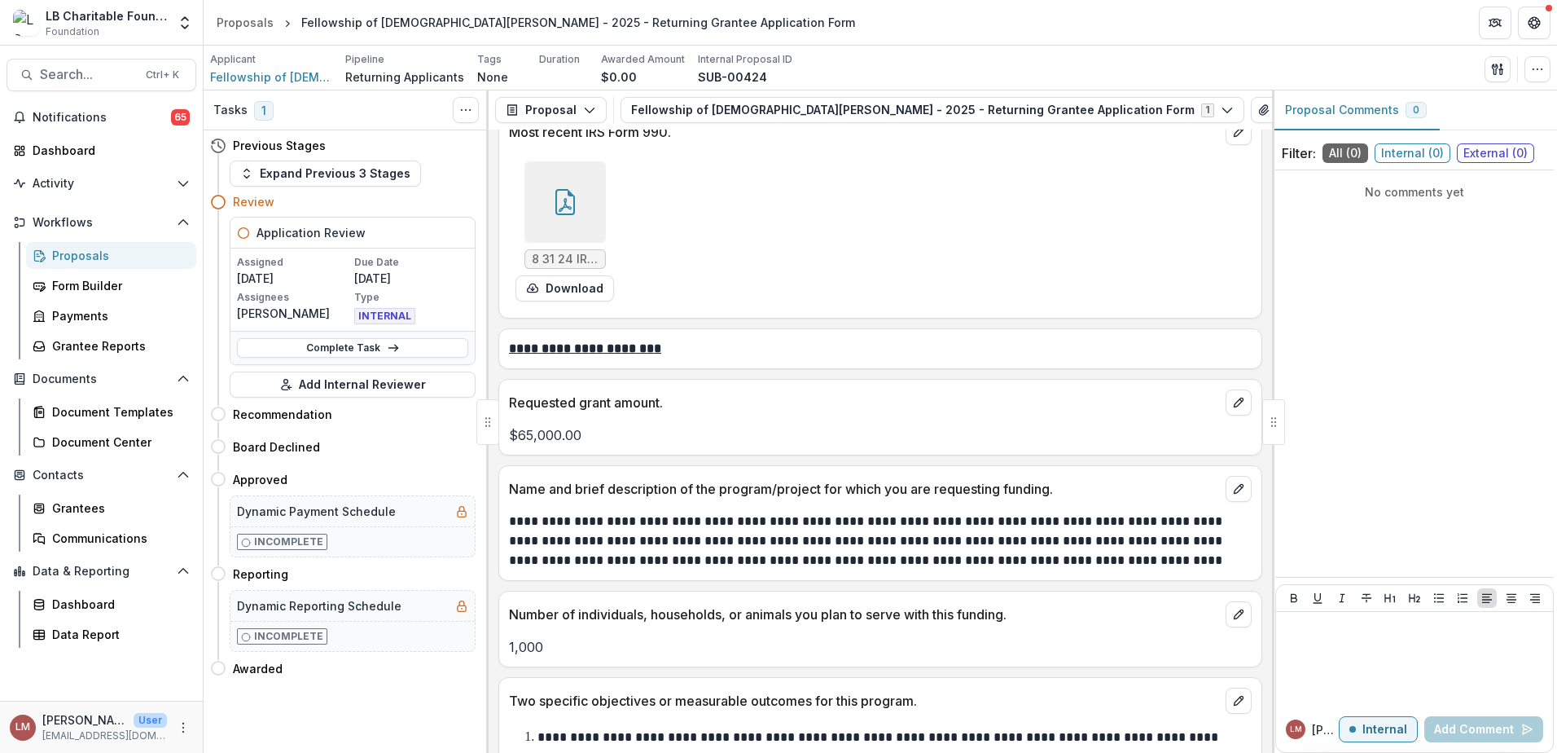
scroll to position [848, 0]
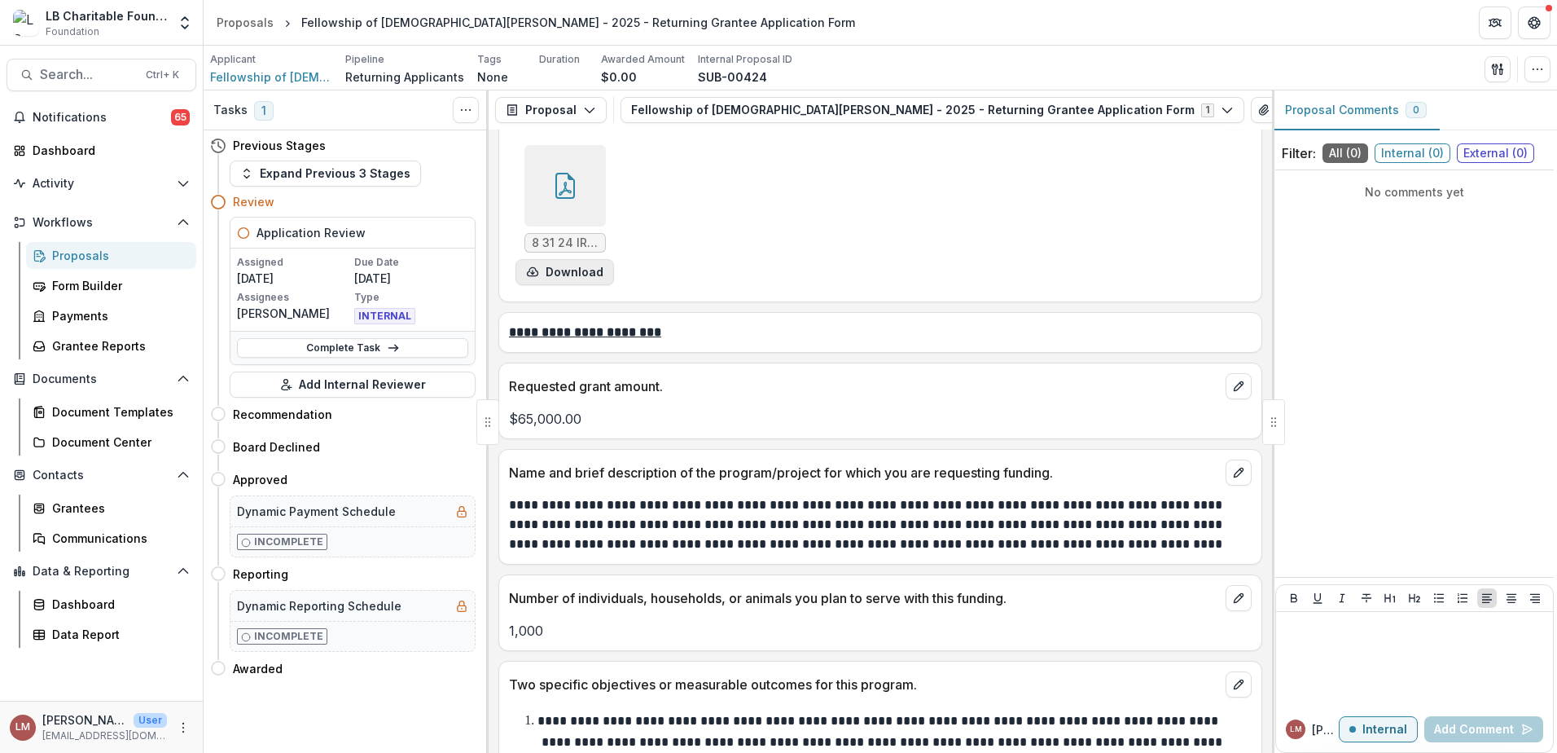
click at [573, 274] on button "Download" at bounding box center [565, 272] width 99 height 26
